Goal: Task Accomplishment & Management: Use online tool/utility

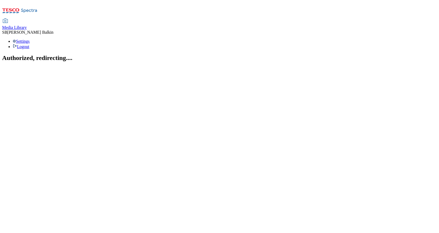
click at [27, 25] on span "Media Library" at bounding box center [14, 27] width 25 height 5
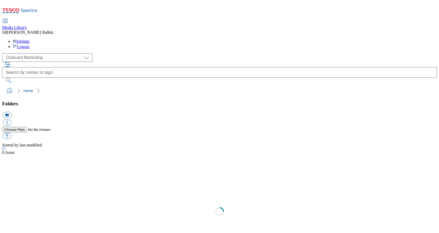
scroll to position [0, 0]
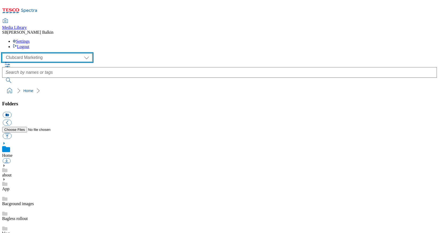
click at [37, 53] on select "Clubcard Marketing Dotcom UK FnF Stores GHS Marketing UK GHS Product UK GHS ROI…" at bounding box center [47, 57] width 90 height 9
select select "flare-ghs-mktg"
click at [4, 53] on select "Clubcard Marketing Dotcom UK FnF Stores GHS Marketing UK GHS Product UK GHS ROI…" at bounding box center [47, 57] width 90 height 9
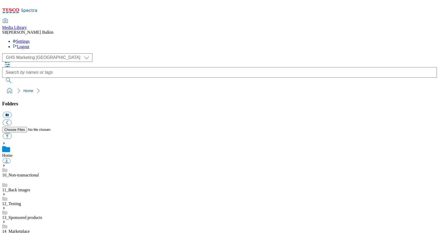
click at [6, 233] on icon at bounding box center [4, 236] width 4 height 4
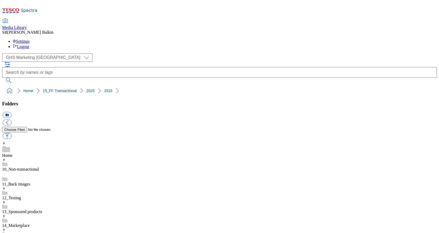
click at [11, 112] on button "icon_new_folder" at bounding box center [7, 115] width 9 height 6
type input "Nightwear BL"
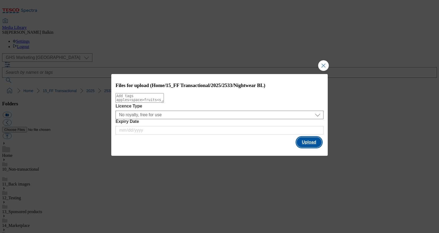
click at [304, 147] on button "Upload" at bounding box center [309, 142] width 25 height 10
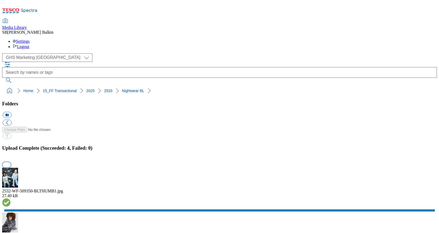
click at [11, 162] on button "button" at bounding box center [7, 164] width 8 height 5
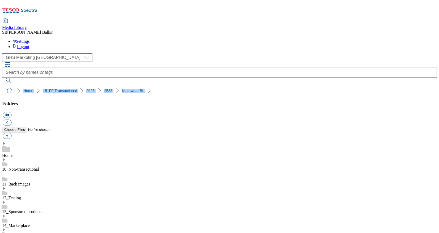
drag, startPoint x: 2, startPoint y: 50, endPoint x: 130, endPoint y: 49, distance: 127.9
click at [130, 86] on nav "Home 15_FF Transactional 2025 2533 Nightwear BL" at bounding box center [219, 91] width 435 height 10
copy ol "Home 15_FF Transactional 2025 2533 Nightwear BL"
